Goal: Task Accomplishment & Management: Manage account settings

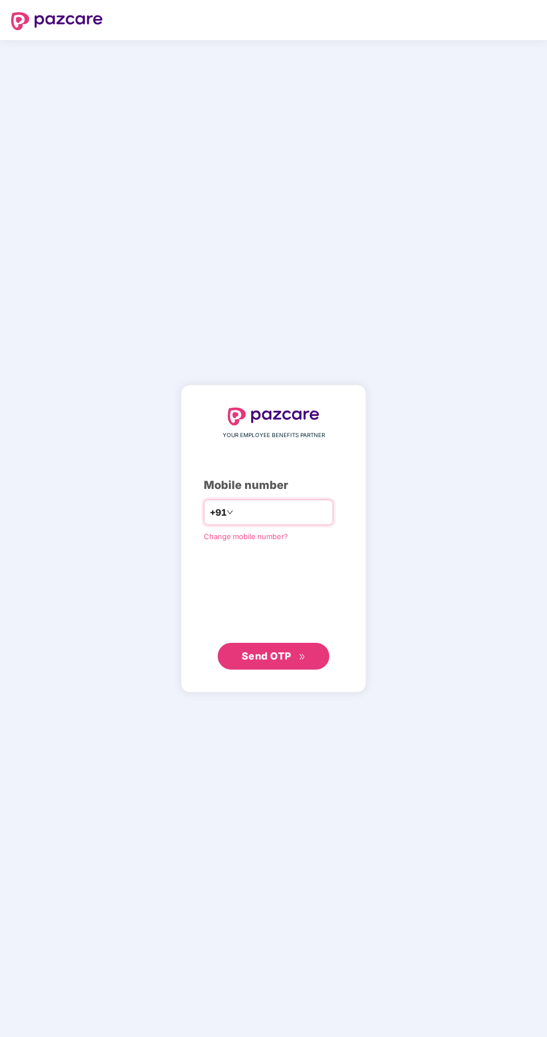
click at [268, 522] on input "number" at bounding box center [280, 513] width 91 height 18
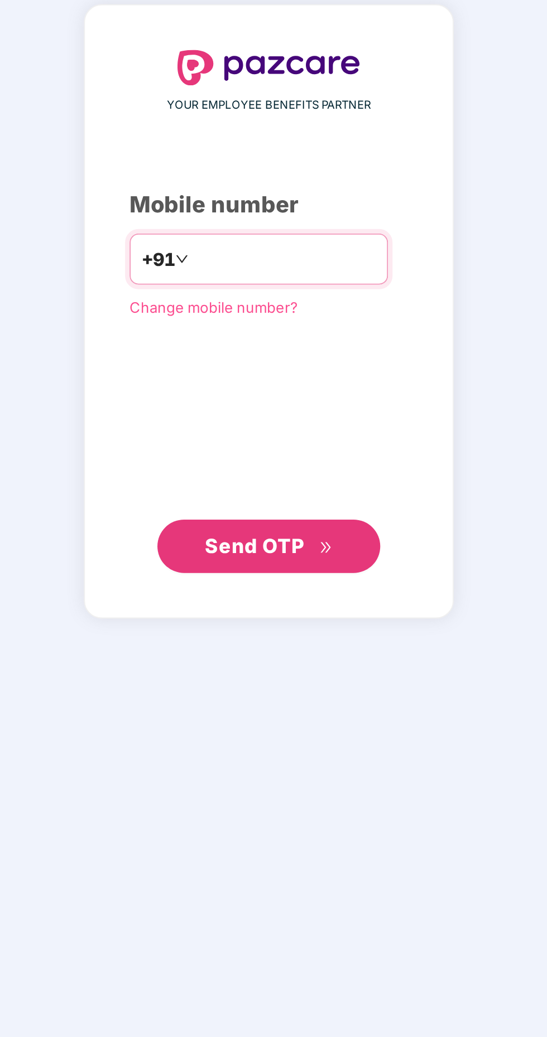
type input "**********"
click at [282, 662] on span "Send OTP" at bounding box center [267, 656] width 50 height 12
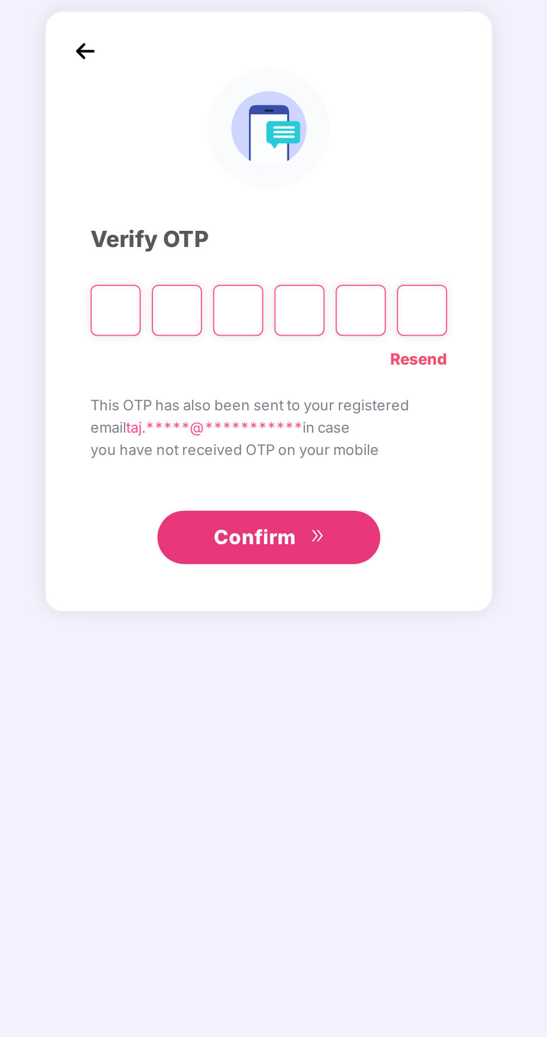
scroll to position [3, 0]
click at [195, 551] on input "Please enter verification code. Digit 1" at bounding box center [196, 538] width 25 height 26
type input "*"
paste input "*"
type input "*"
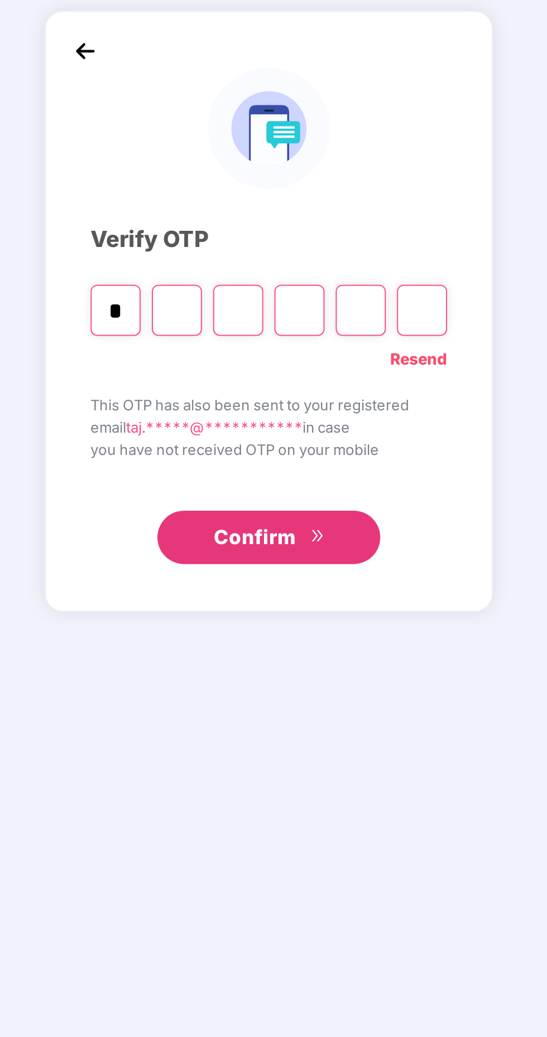
type input "*"
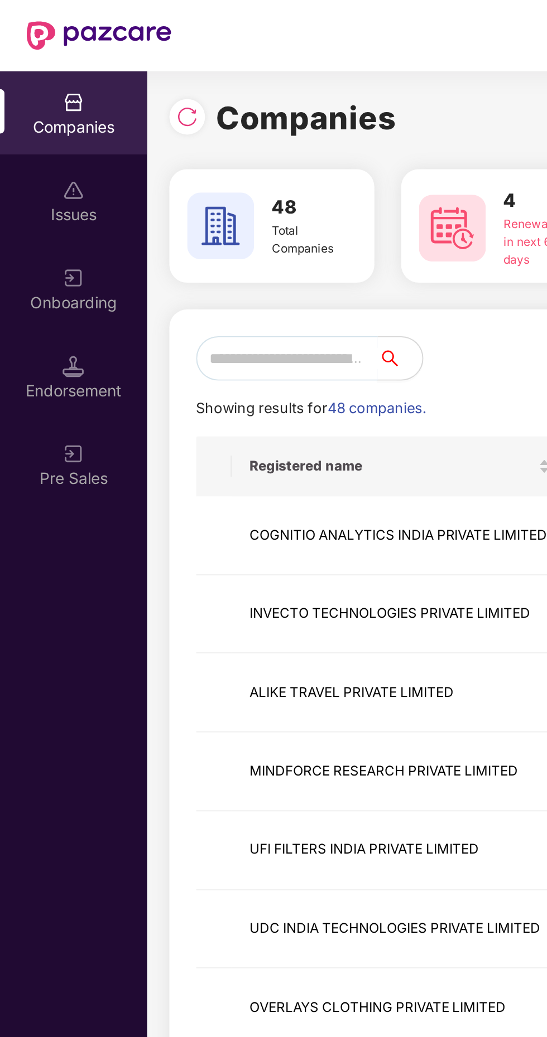
click at [145, 177] on input "text" at bounding box center [143, 179] width 91 height 22
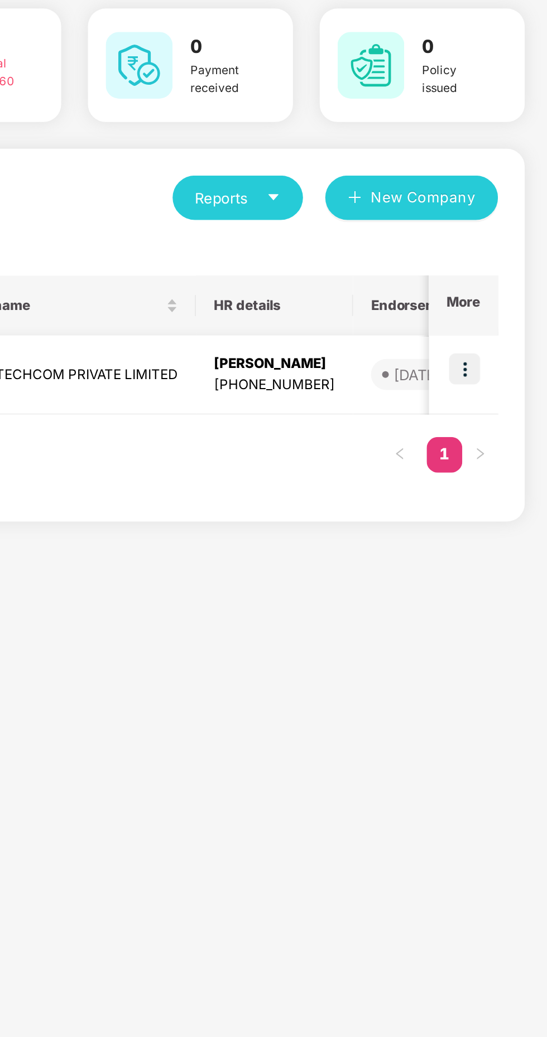
type input "***"
click at [508, 267] on img at bounding box center [506, 266] width 16 height 16
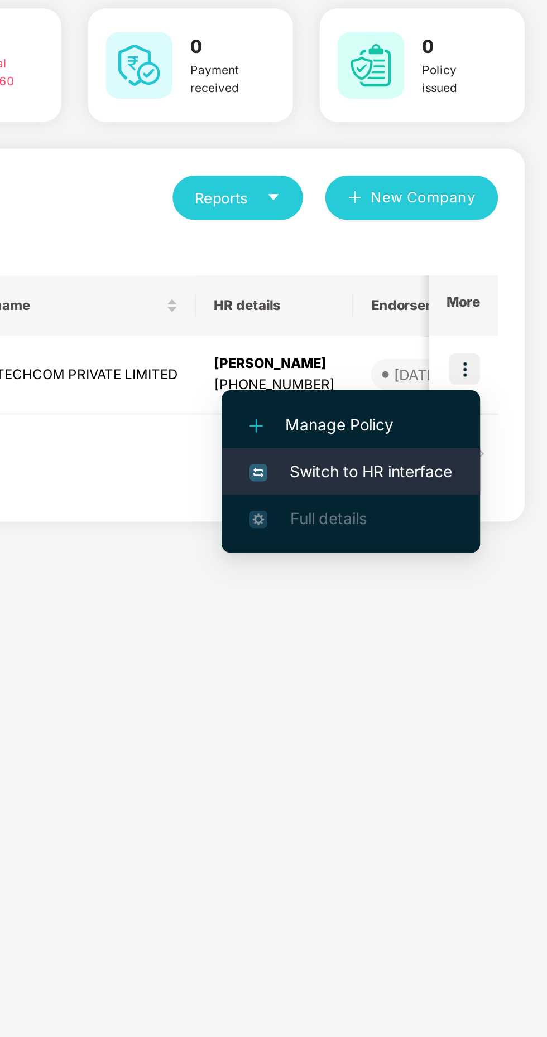
click at [452, 321] on span "Switch to HR interface" at bounding box center [449, 317] width 102 height 12
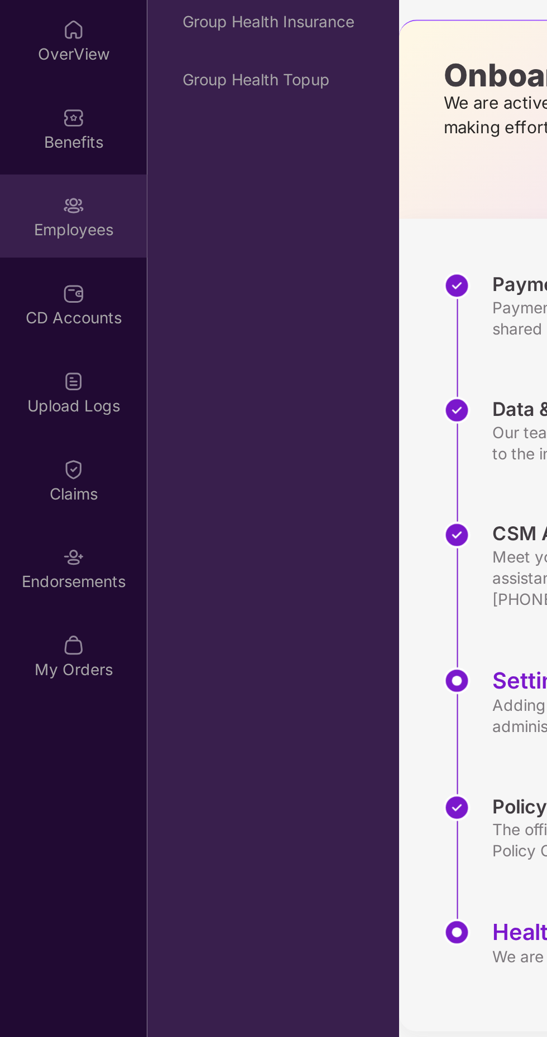
click at [40, 200] on div "Employees" at bounding box center [37, 195] width 74 height 11
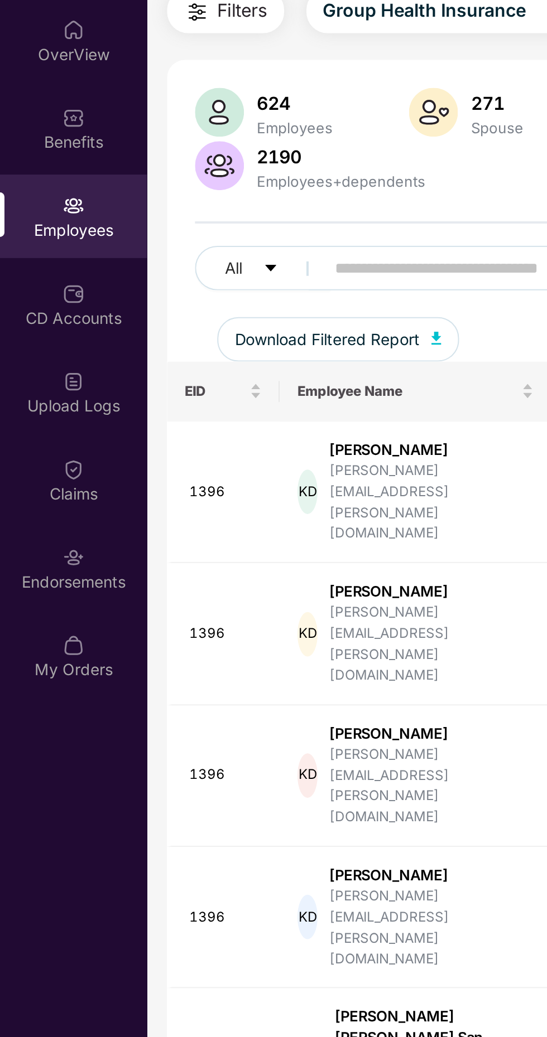
click at [200, 216] on input "text" at bounding box center [268, 214] width 200 height 17
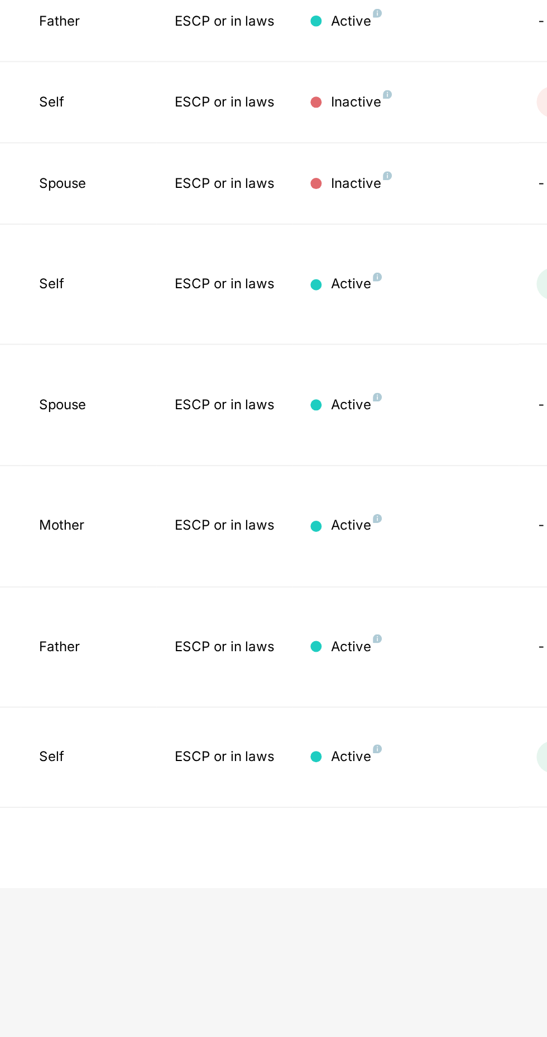
scroll to position [0, 272]
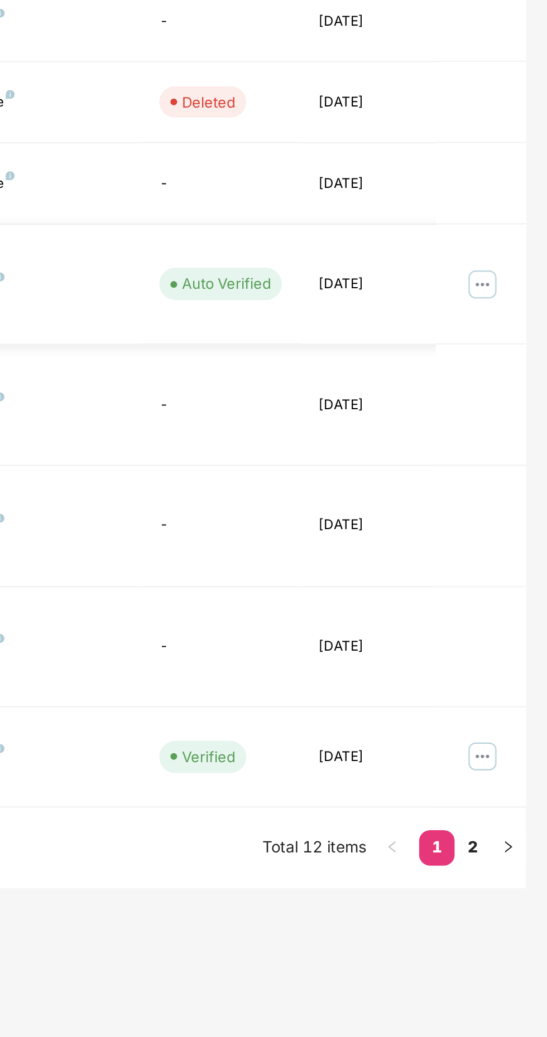
type input "*****"
click at [516, 481] on img at bounding box center [514, 490] width 18 height 18
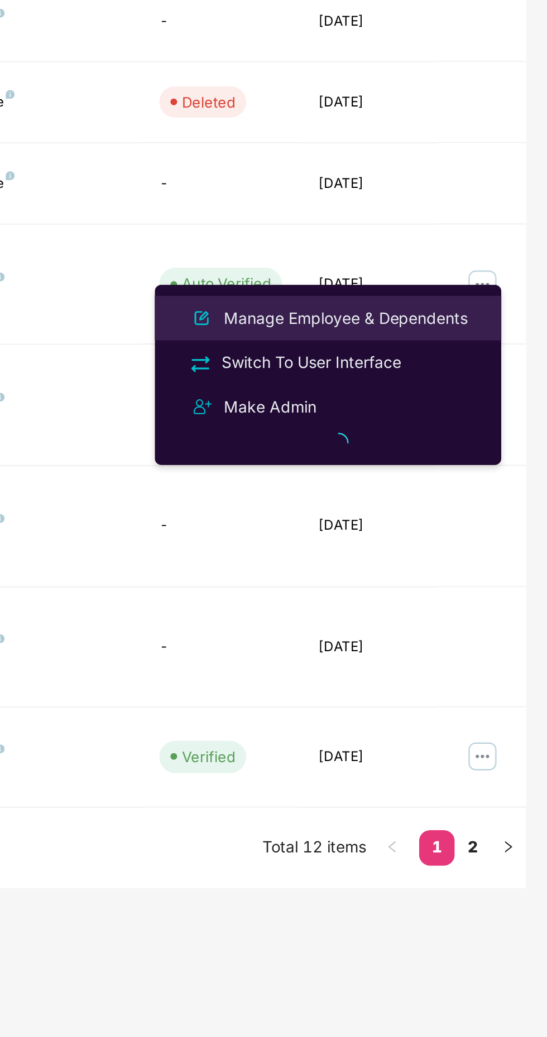
click at [465, 502] on div "Manage Employee & Dependents" at bounding box center [446, 506] width 127 height 12
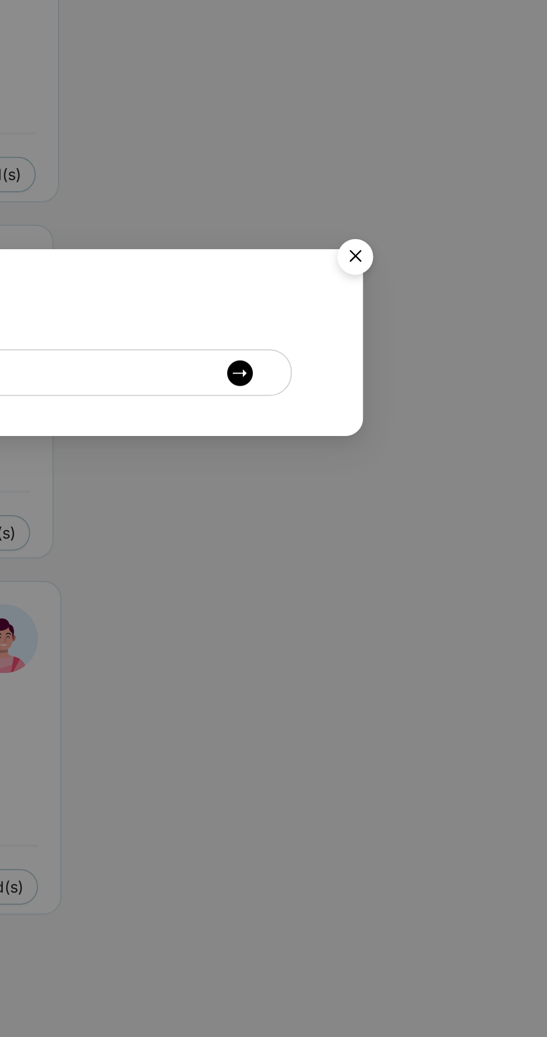
click at [449, 477] on img "Close" at bounding box center [450, 477] width 31 height 31
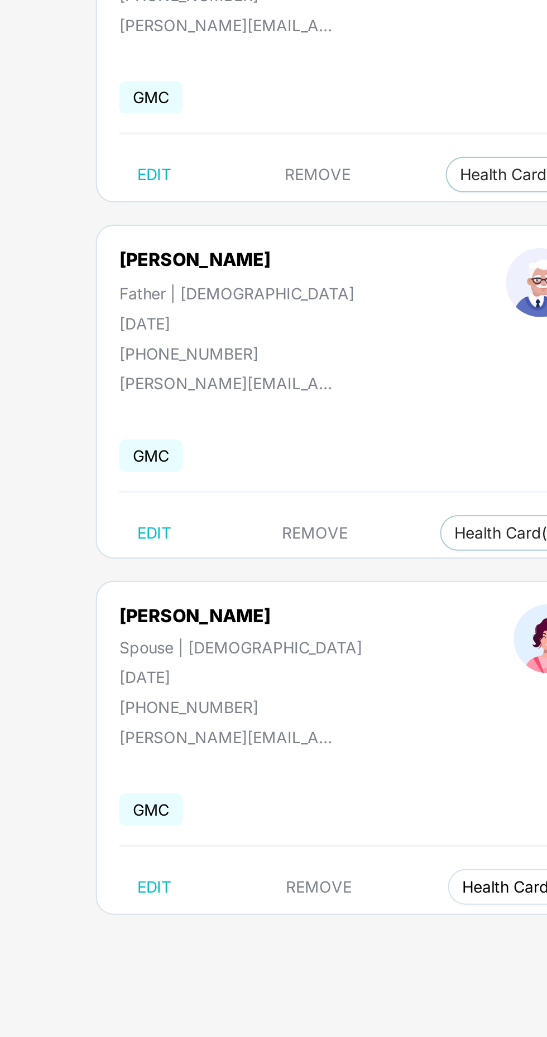
click at [231, 789] on span "Health Card(s)" at bounding box center [257, 792] width 53 height 6
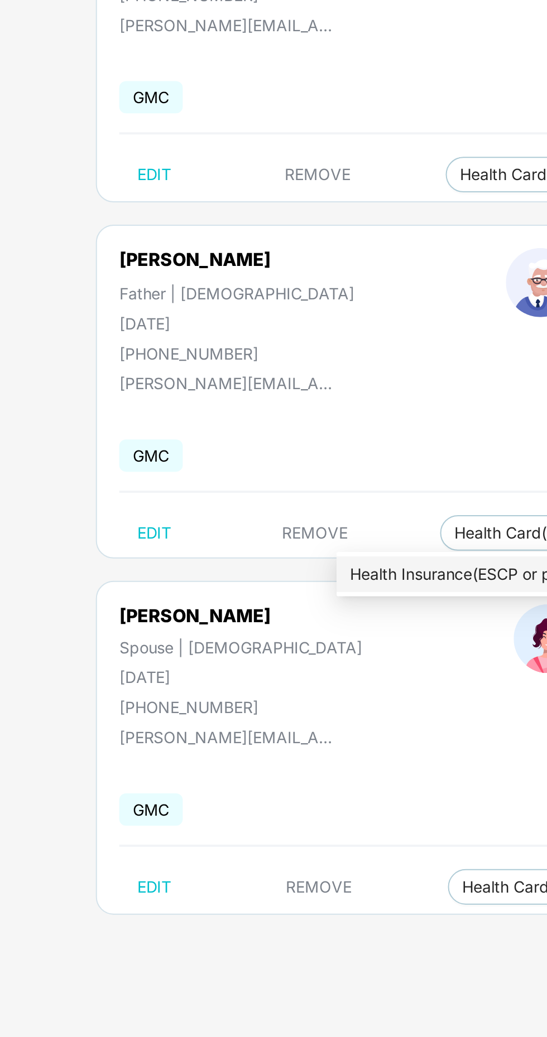
click at [229, 640] on span "Health Insurance(ESCP or parent-in-law)" at bounding box center [258, 635] width 167 height 12
